Goal: Communication & Community: Ask a question

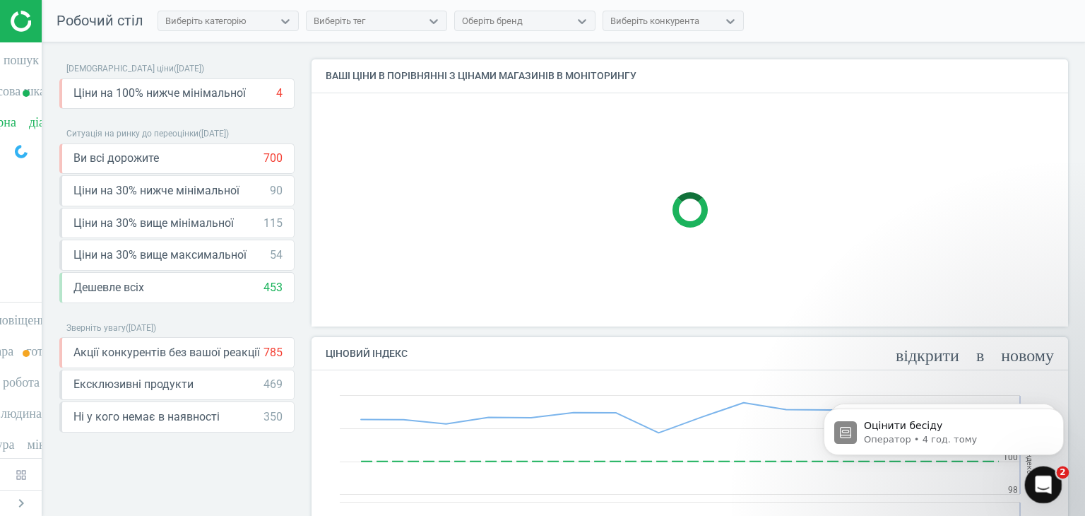
click at [1044, 480] on icon "Відкрити програму для спілкування Intercom" at bounding box center [1041, 482] width 23 height 23
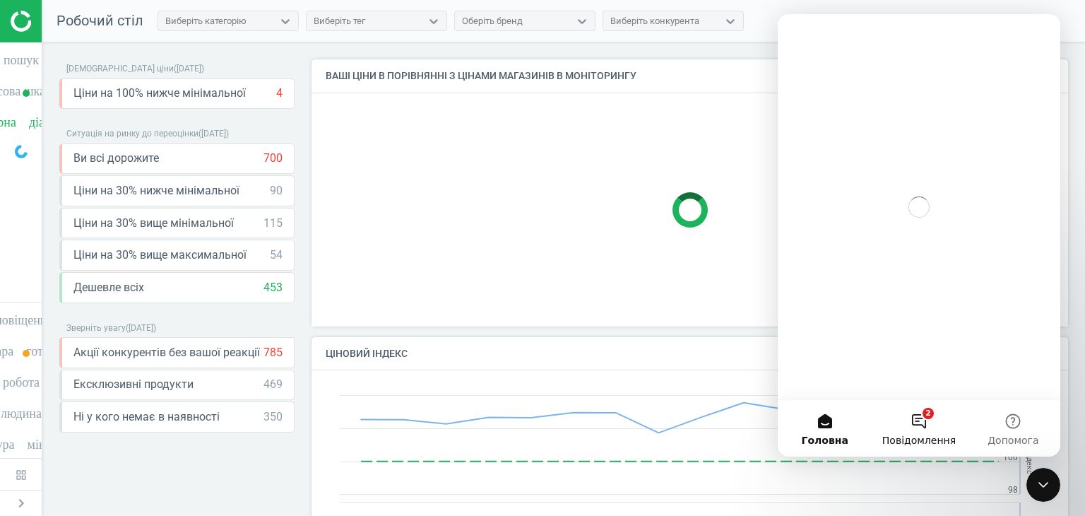
click at [916, 424] on button "2 Повідомлення" at bounding box center [919, 428] width 94 height 57
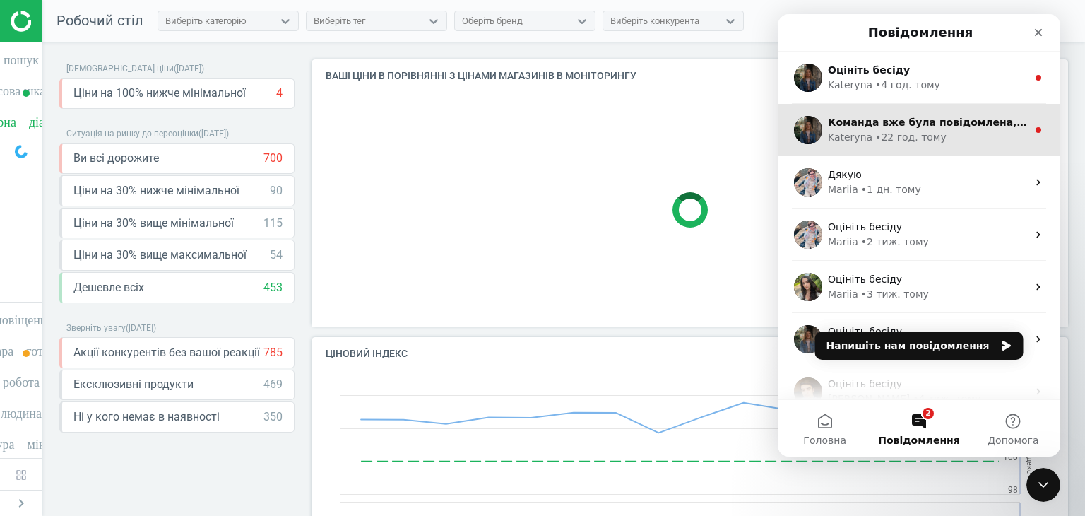
click at [912, 130] on div "• 22 год. тому" at bounding box center [910, 137] width 71 height 15
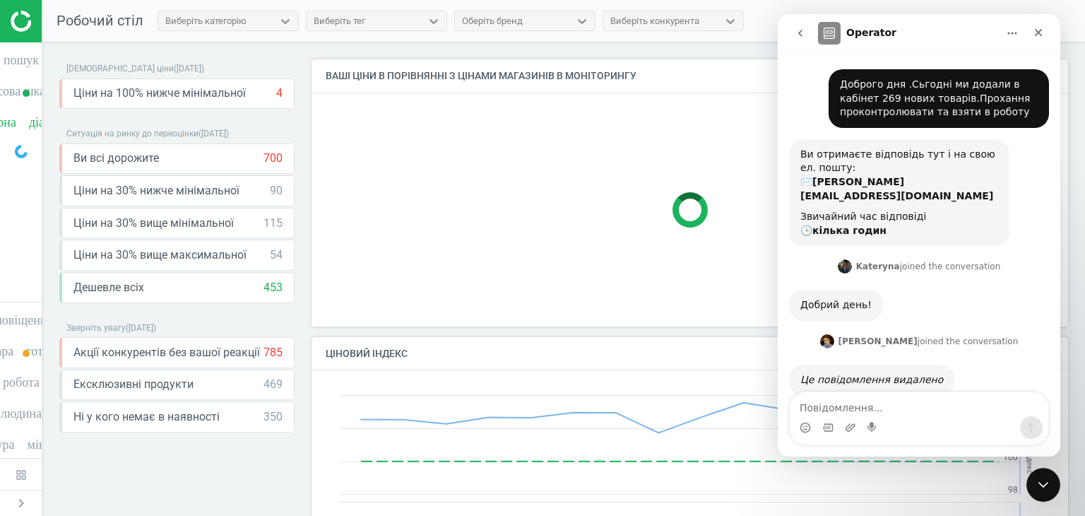
scroll to position [2, 0]
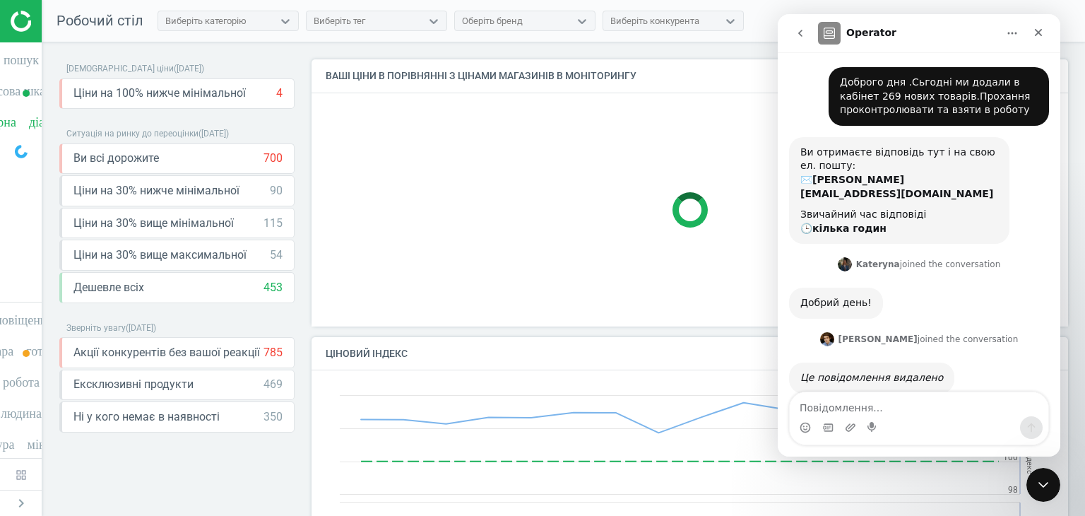
click at [796, 32] on icon "go back" at bounding box center [800, 33] width 11 height 11
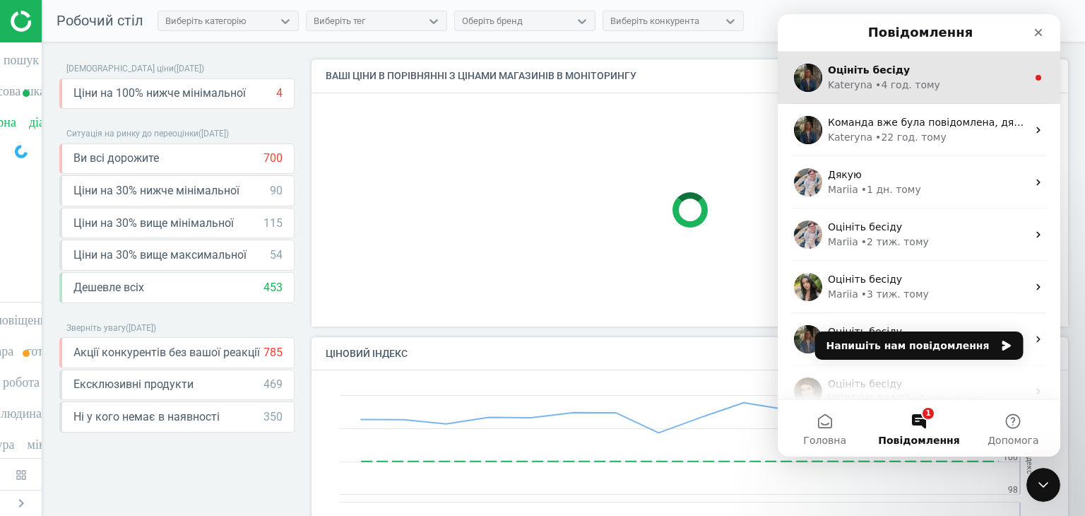
click at [896, 82] on div "• 4 год. тому" at bounding box center [907, 85] width 65 height 15
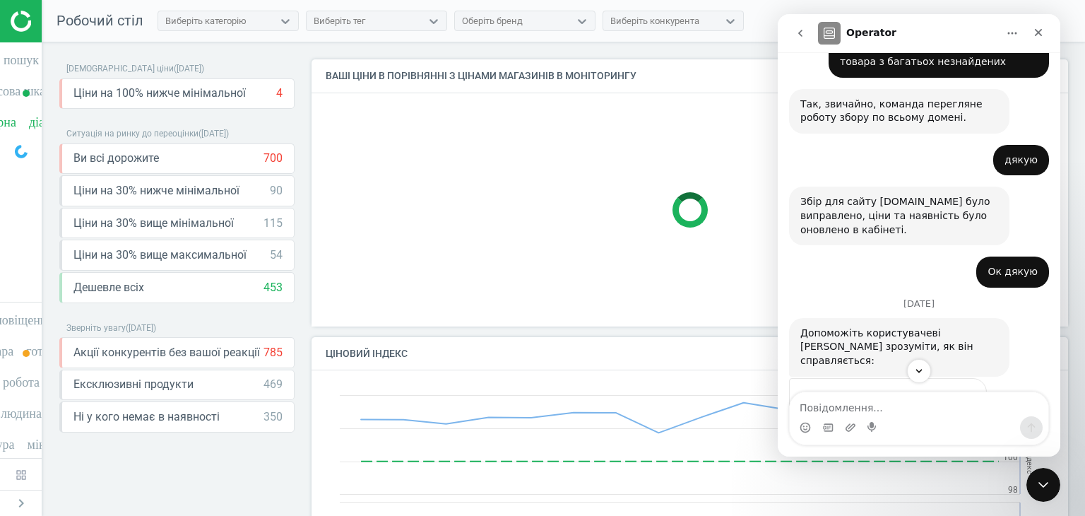
scroll to position [550, 0]
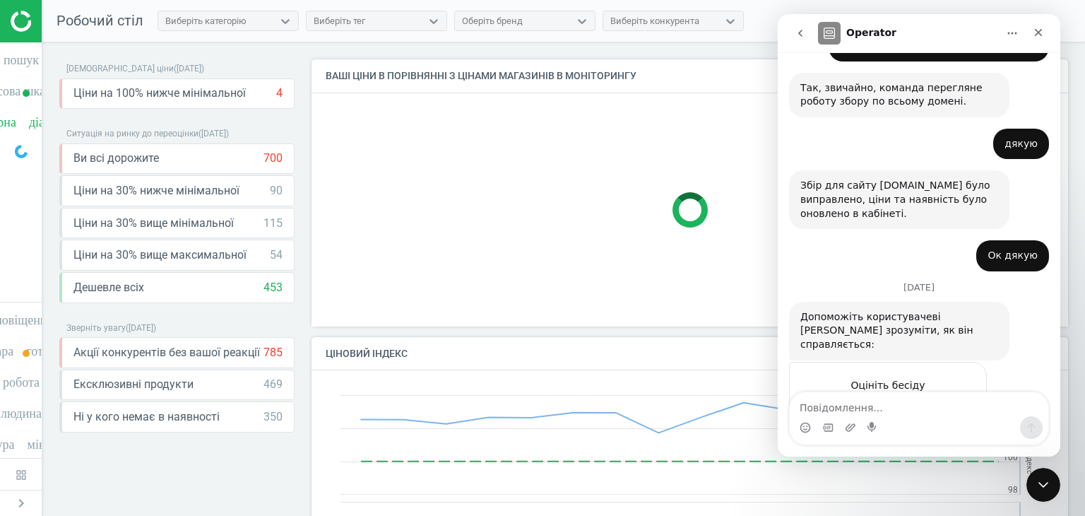
click at [922, 400] on span "Добре" at bounding box center [920, 412] width 25 height 25
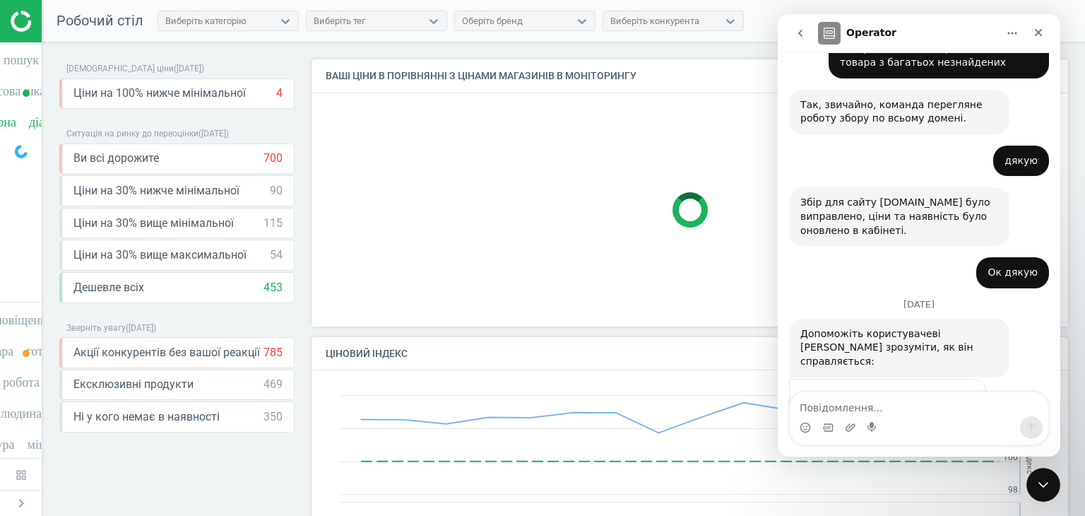
click at [802, 35] on icon "go back" at bounding box center [800, 33] width 11 height 11
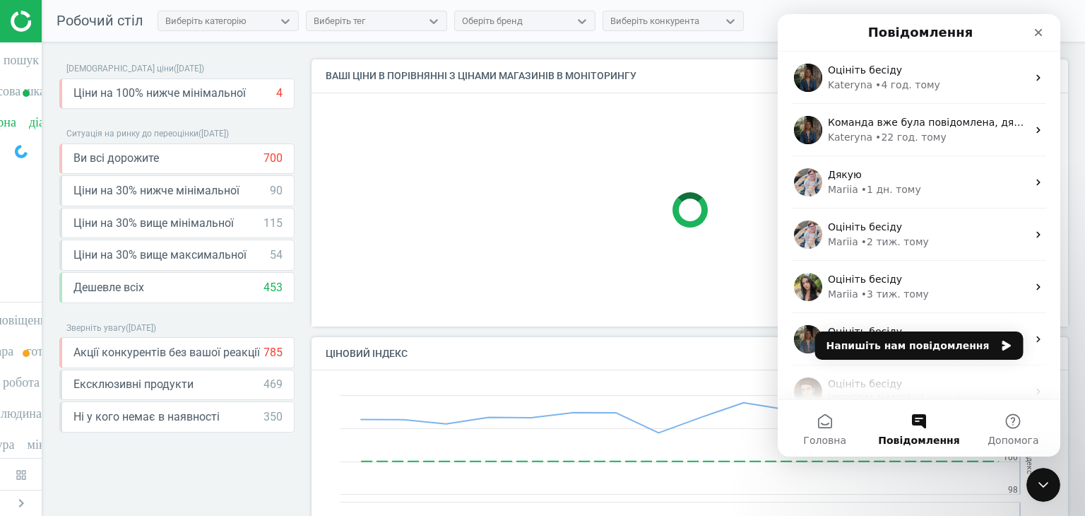
scroll to position [0, 0]
click at [895, 349] on button "Напишіть нам повідомлення" at bounding box center [919, 345] width 208 height 28
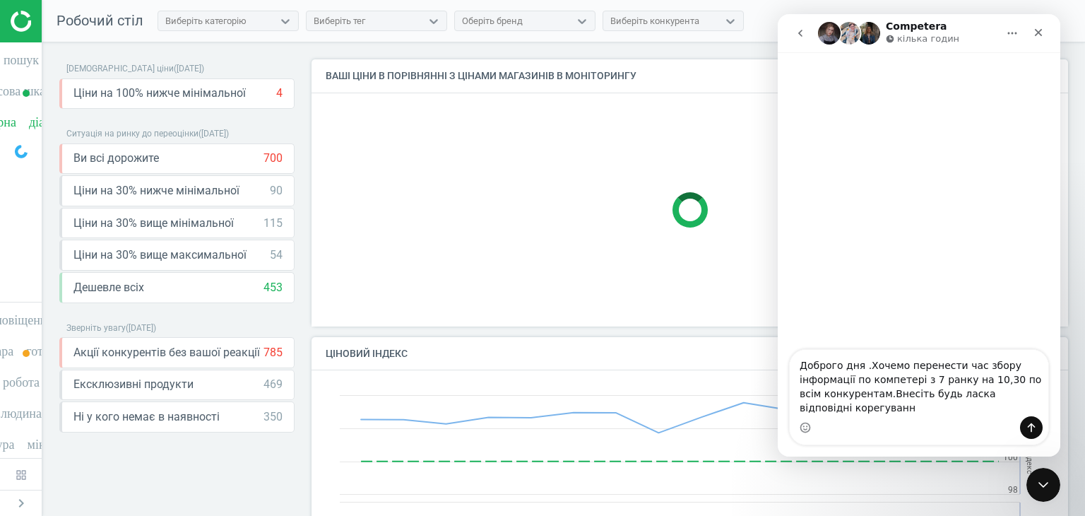
type textarea "Доброго дня .Хочемо перенести час збору інформації по компетері з 7 ранку на 10…"
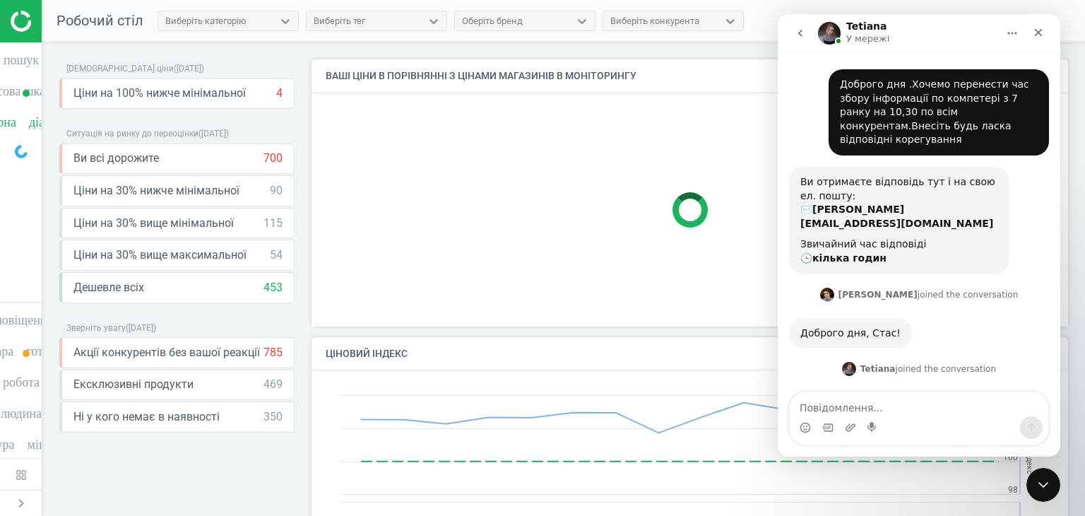
click at [799, 30] on icon "go back" at bounding box center [800, 33] width 11 height 11
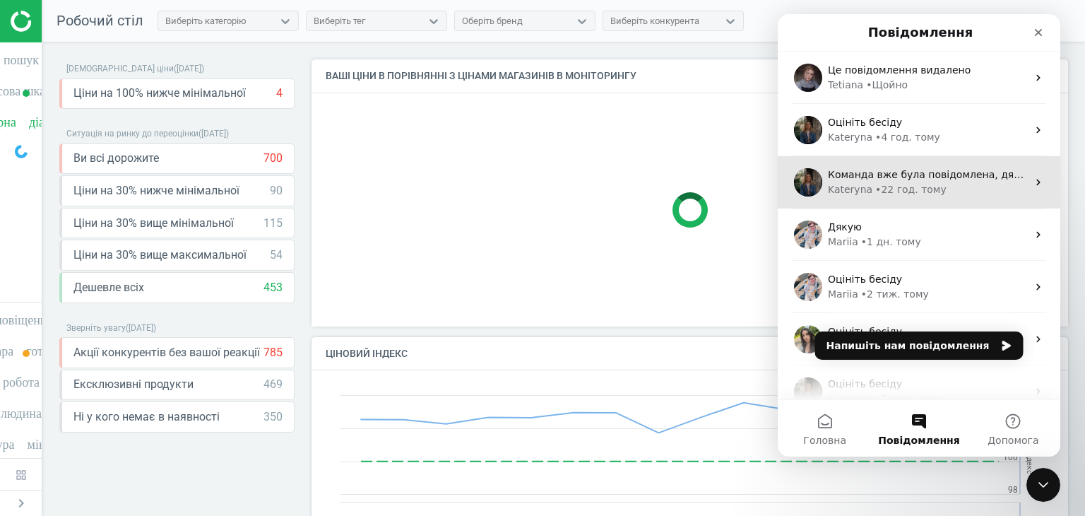
click at [934, 186] on div "[PERSON_NAME] • 22 год. тому" at bounding box center [927, 189] width 199 height 15
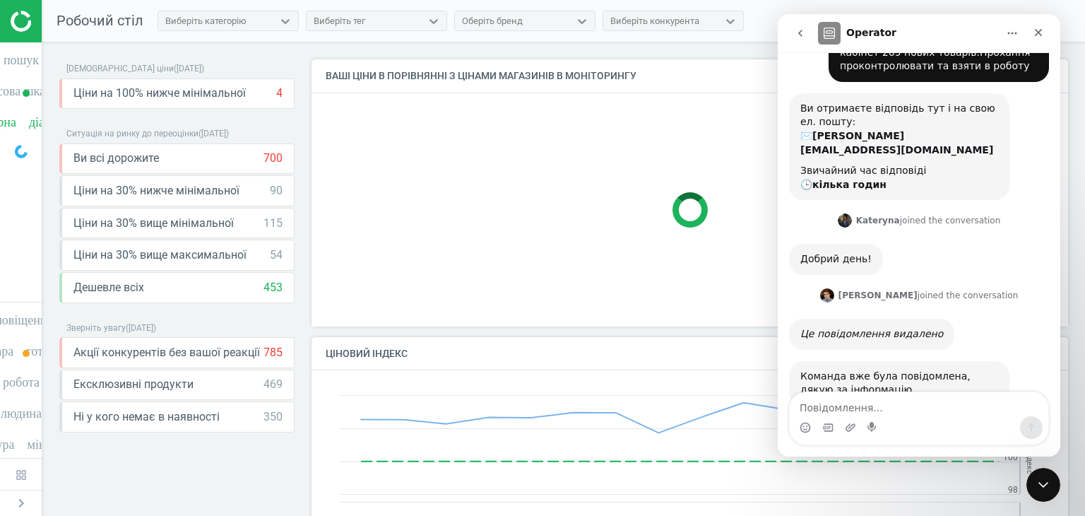
scroll to position [74, 0]
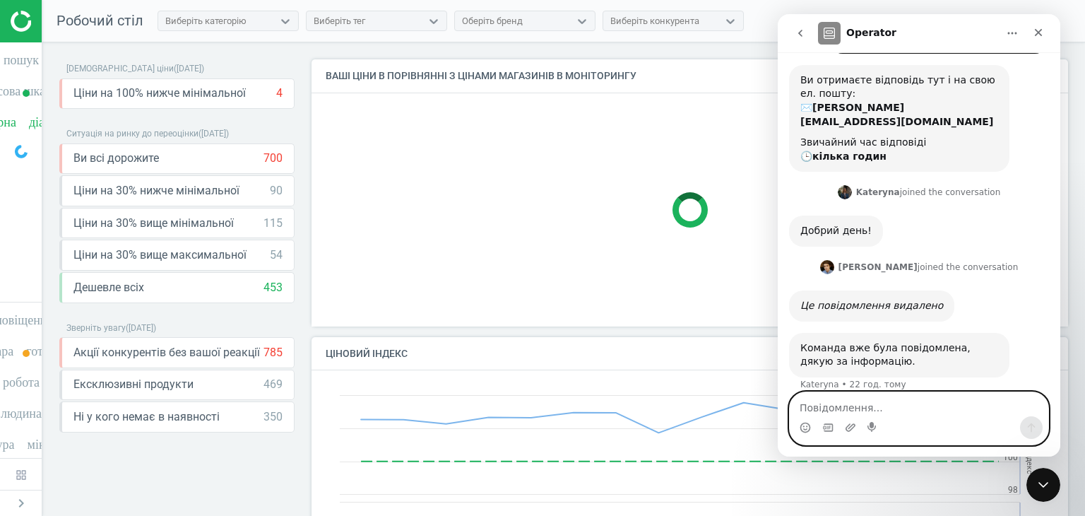
click at [822, 405] on textarea "Повідомлення..." at bounding box center [919, 404] width 259 height 24
type textarea "В"
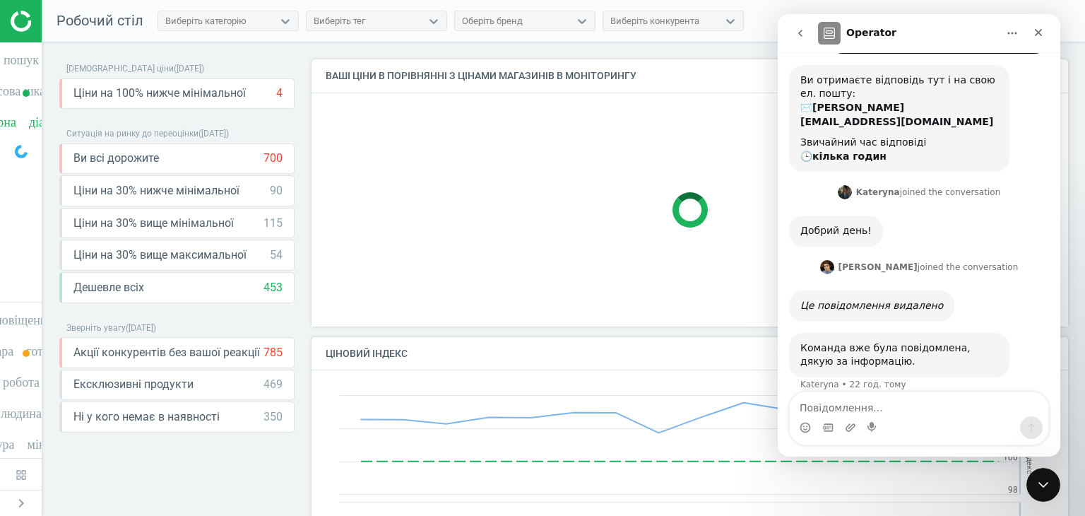
click at [797, 31] on icon "go back" at bounding box center [800, 33] width 11 height 11
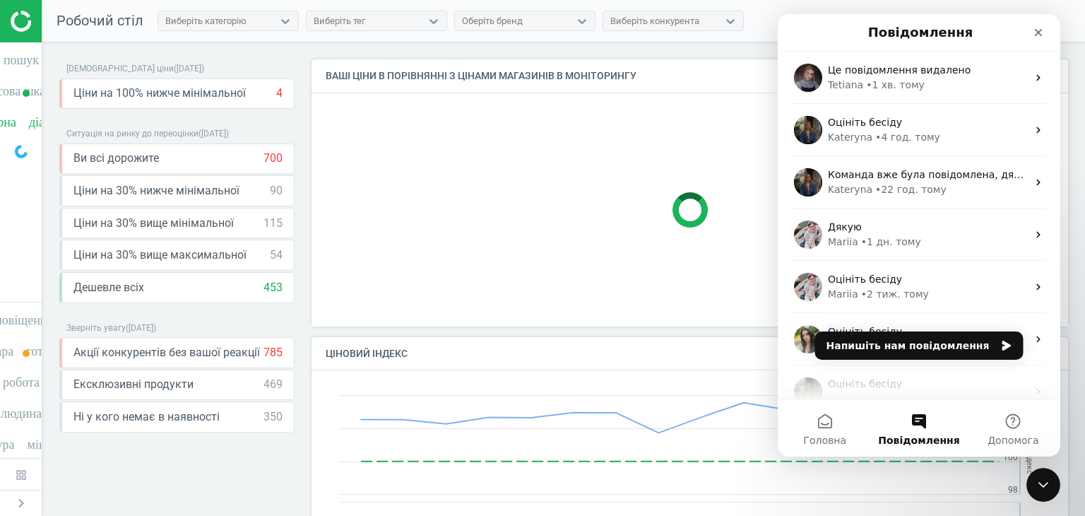
scroll to position [0, 0]
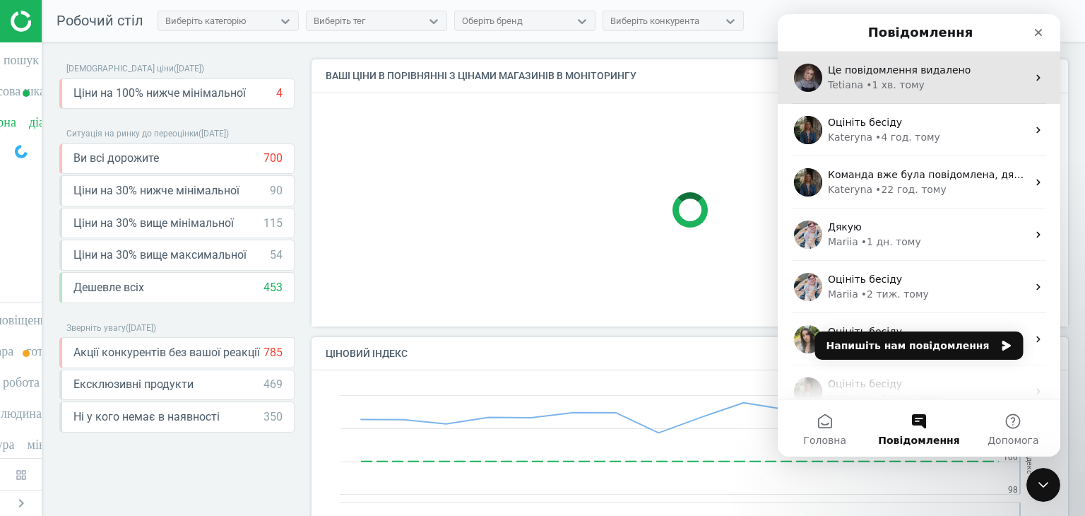
click at [912, 68] on span "Це повідомлення видалено" at bounding box center [899, 69] width 143 height 11
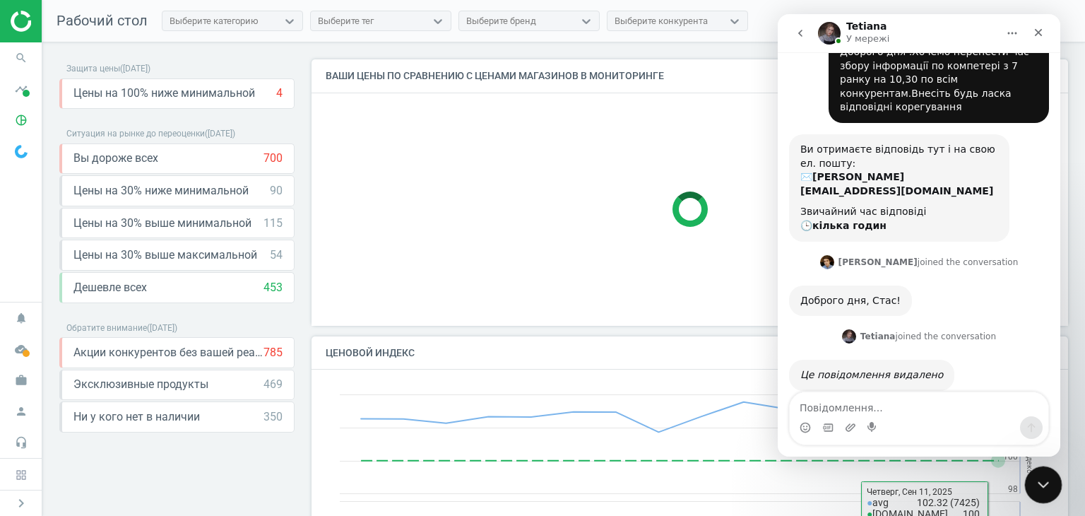
scroll to position [287, 767]
click at [1050, 478] on div "Відкрити програму для спілкування Intercom" at bounding box center [1041, 482] width 34 height 34
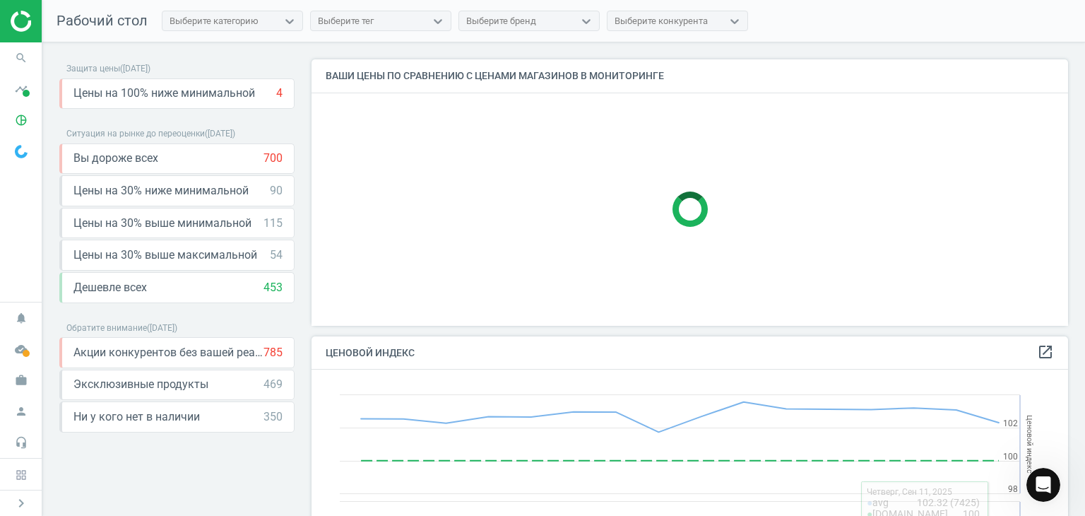
scroll to position [32, 0]
click at [22, 414] on icon "person" at bounding box center [21, 411] width 27 height 27
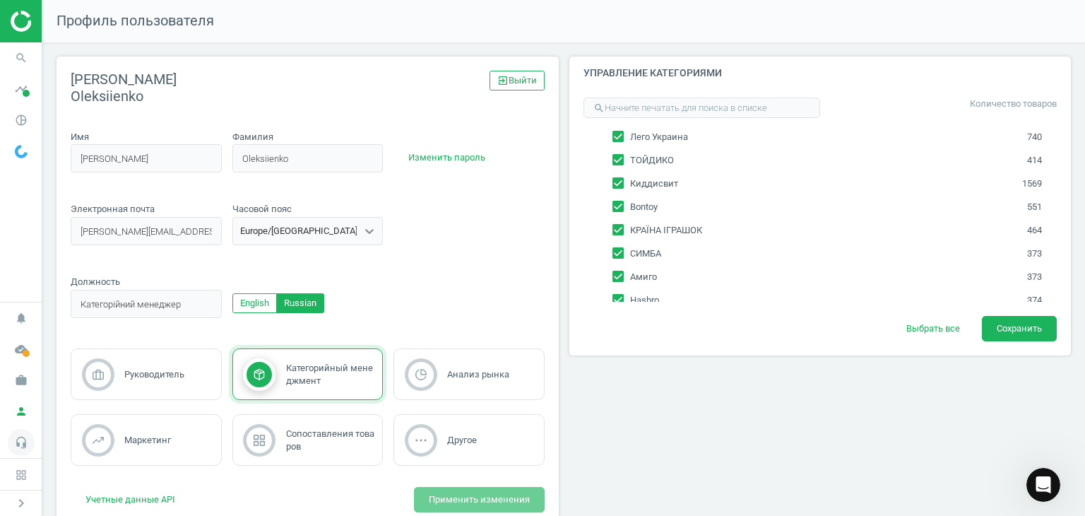
click at [20, 438] on icon "headset_mic" at bounding box center [21, 442] width 27 height 27
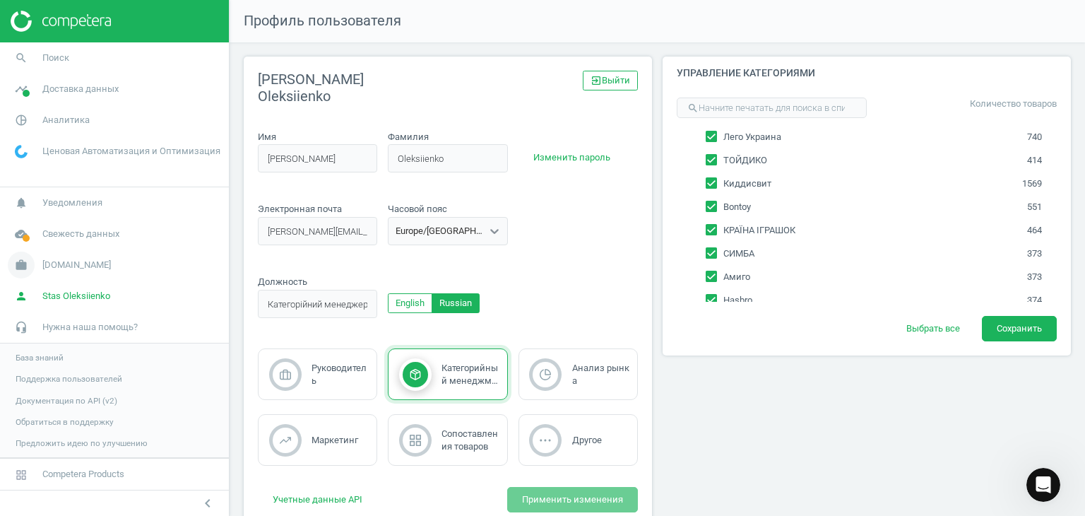
click at [47, 265] on span "[DOMAIN_NAME]" at bounding box center [76, 265] width 69 height 13
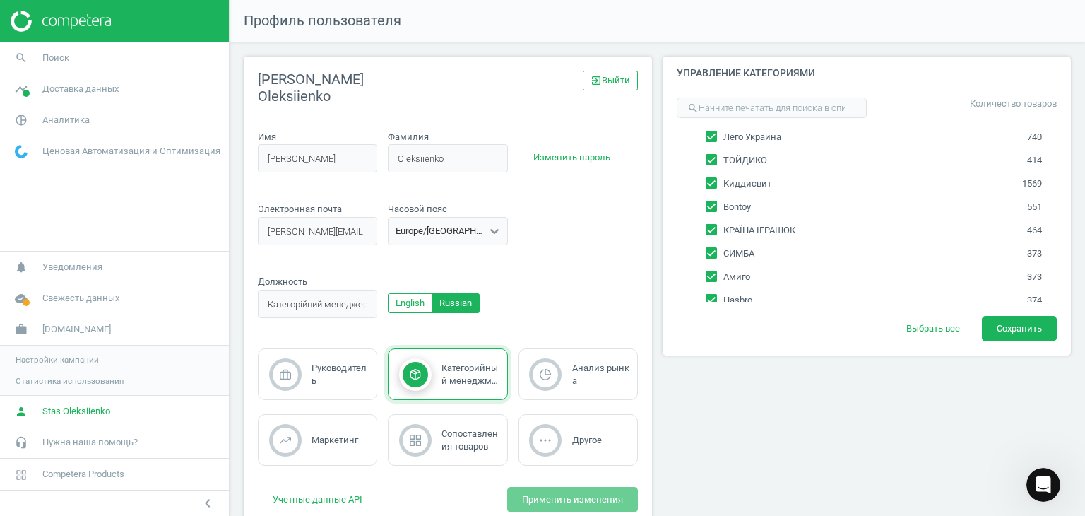
click at [52, 360] on span "Настройки кампании" at bounding box center [57, 359] width 83 height 11
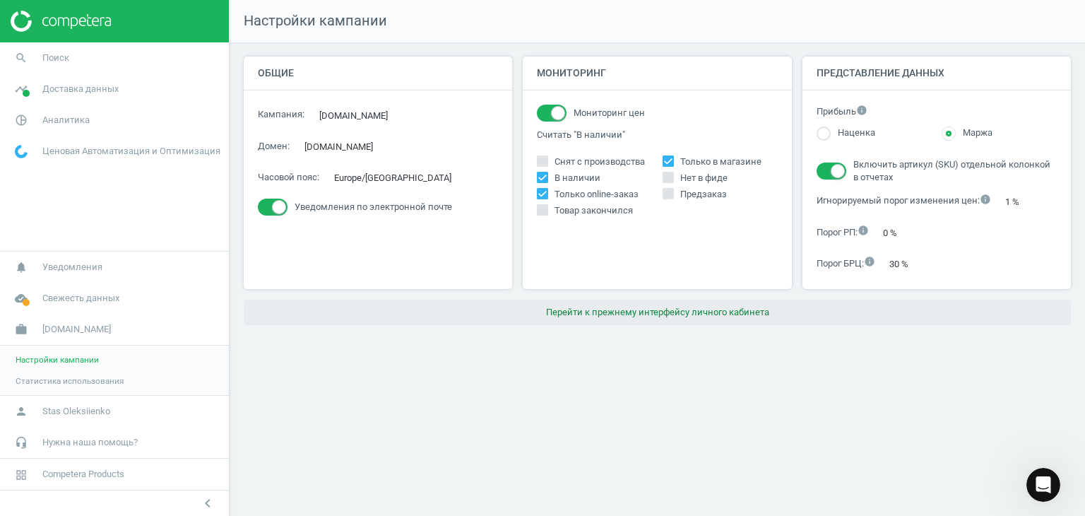
click at [650, 313] on button "Перейти к прежнему интерфейсу личного кабинета" at bounding box center [657, 311] width 827 height 25
